Goal: Transaction & Acquisition: Purchase product/service

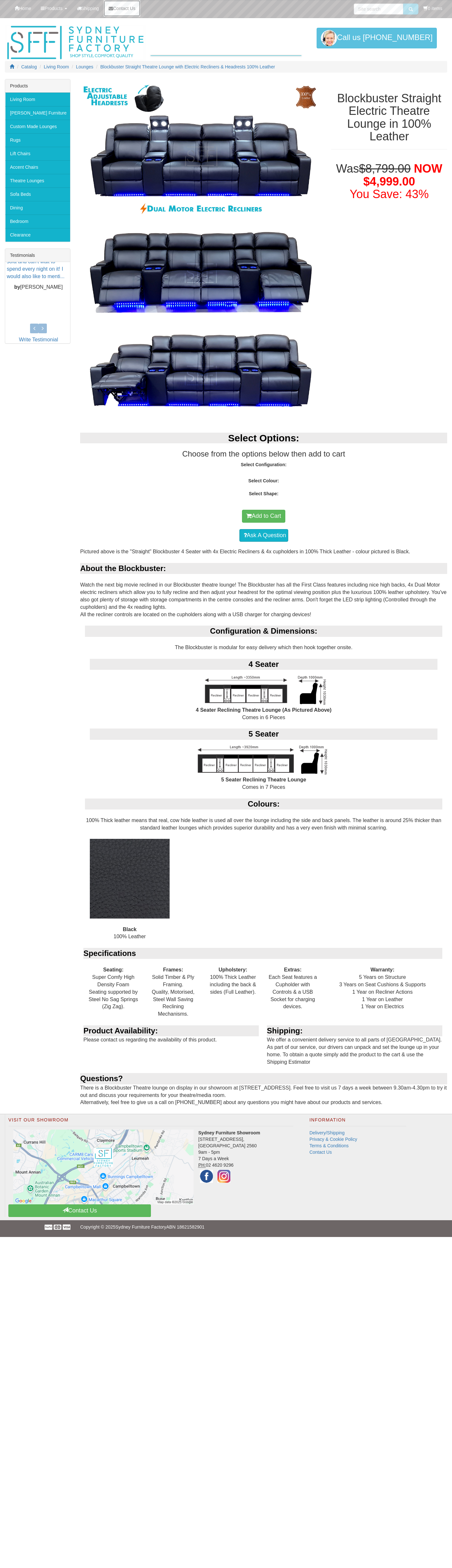
click at [127, 9] on span "Contact Us" at bounding box center [124, 9] width 23 height 5
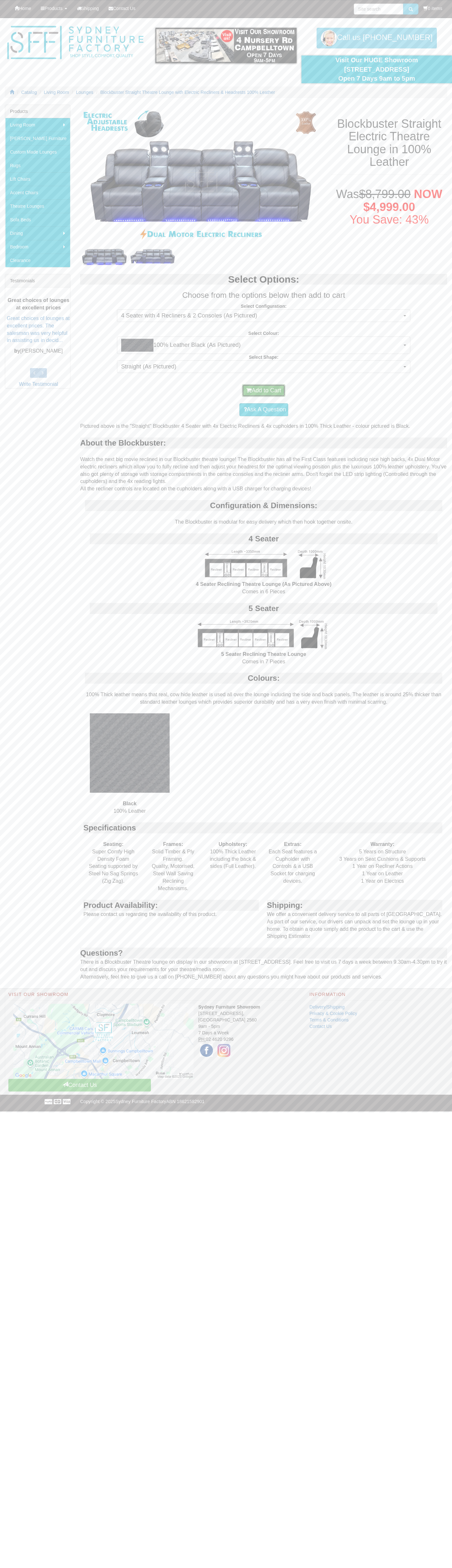
click at [264, 391] on button "Add to Cart" at bounding box center [263, 390] width 43 height 13
